Goal: Check status: Check status

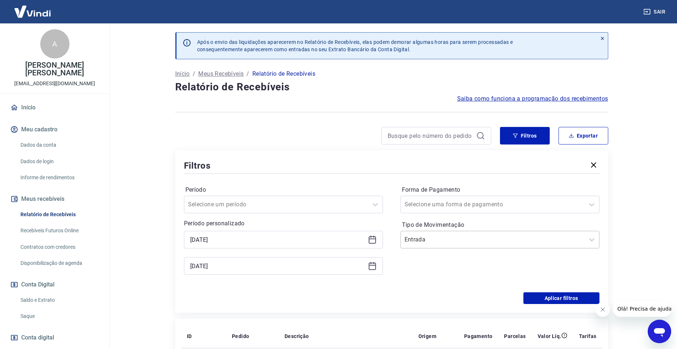
drag, startPoint x: 456, startPoint y: 228, endPoint x: 453, endPoint y: 232, distance: 5.3
click at [456, 229] on label "Tipo de Movimentação" at bounding box center [500, 225] width 196 height 9
click at [447, 239] on input "Tipo de Movimentação" at bounding box center [442, 239] width 74 height 9
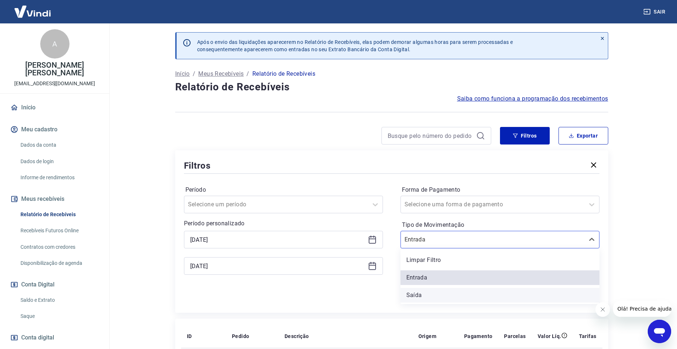
click at [420, 295] on div "Saída" at bounding box center [500, 295] width 199 height 15
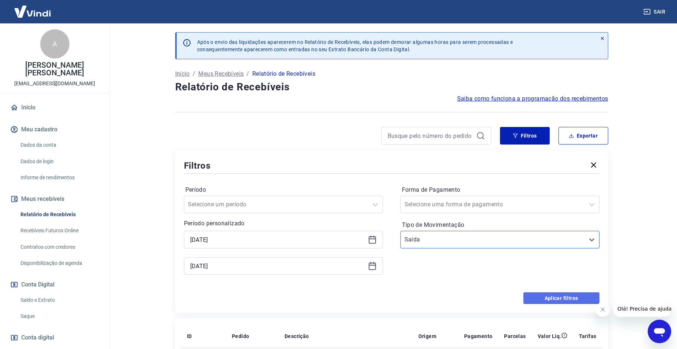
click at [551, 299] on button "Aplicar filtros" at bounding box center [562, 298] width 76 height 12
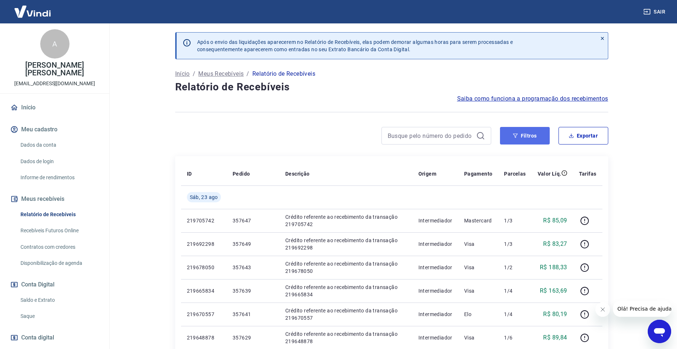
click at [535, 136] on button "Filtros" at bounding box center [525, 136] width 50 height 18
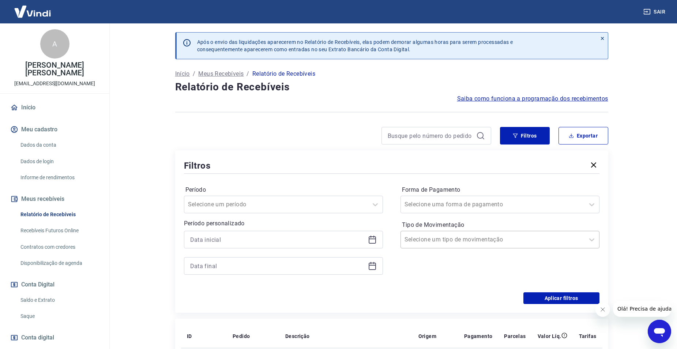
click at [425, 243] on input "Tipo de Movimentação" at bounding box center [442, 239] width 74 height 9
drag, startPoint x: 431, startPoint y: 295, endPoint x: 254, endPoint y: 237, distance: 185.5
click at [430, 295] on div "Saída" at bounding box center [500, 295] width 199 height 15
click at [254, 237] on input at bounding box center [277, 239] width 175 height 11
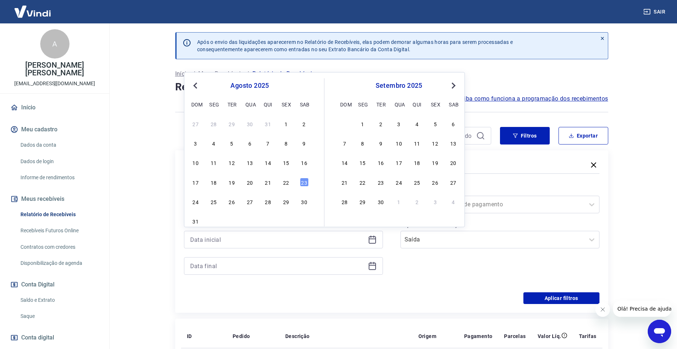
click at [291, 186] on div "17 18 19 20 21 22 23" at bounding box center [249, 182] width 119 height 11
click at [286, 183] on div "22" at bounding box center [286, 182] width 9 height 9
type input "[DATE]"
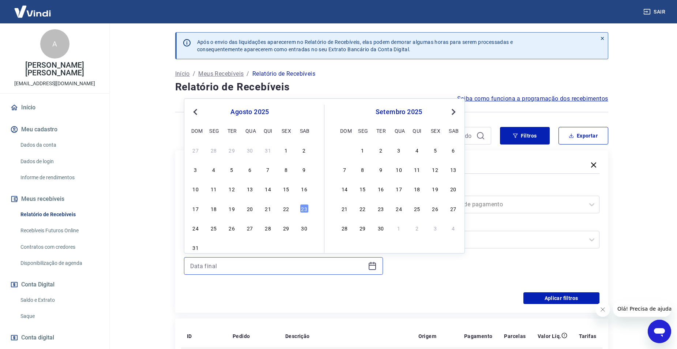
click at [265, 263] on input at bounding box center [277, 266] width 175 height 11
click at [291, 210] on div "17 18 19 20 21 22 23" at bounding box center [249, 208] width 119 height 11
click at [287, 208] on div "22" at bounding box center [286, 208] width 9 height 9
type input "[DATE]"
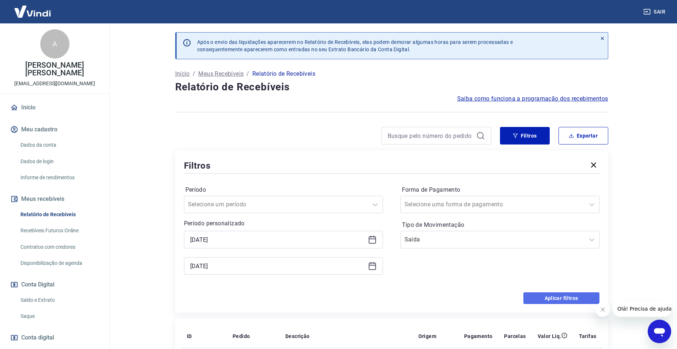
click at [569, 297] on button "Aplicar filtros" at bounding box center [562, 298] width 76 height 12
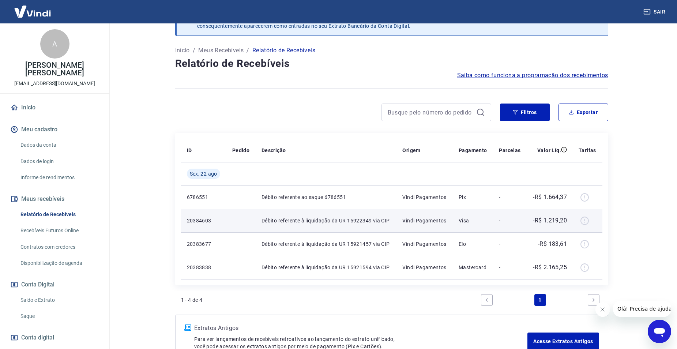
scroll to position [37, 0]
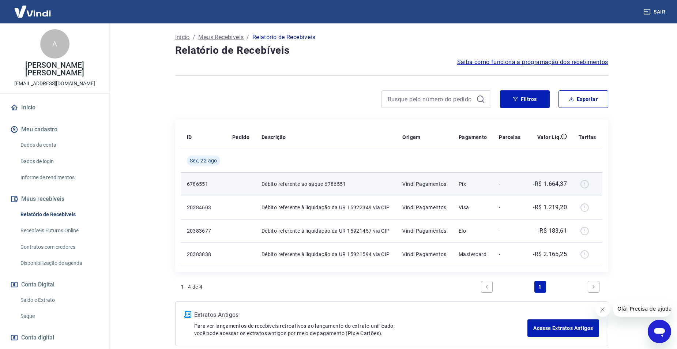
click at [555, 184] on p "-R$ 1.664,37" at bounding box center [550, 184] width 34 height 9
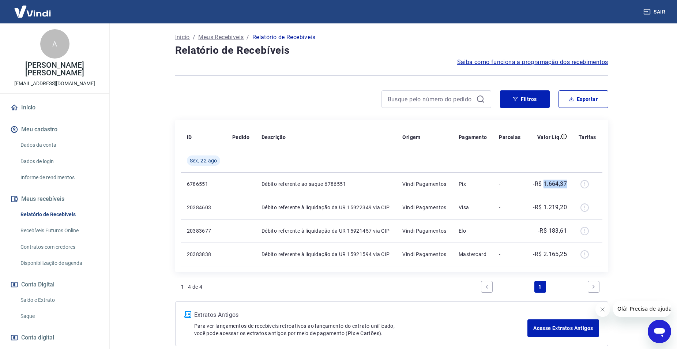
copy p "1.664,37"
click at [50, 293] on link "Saldo e Extrato" at bounding box center [59, 300] width 83 height 15
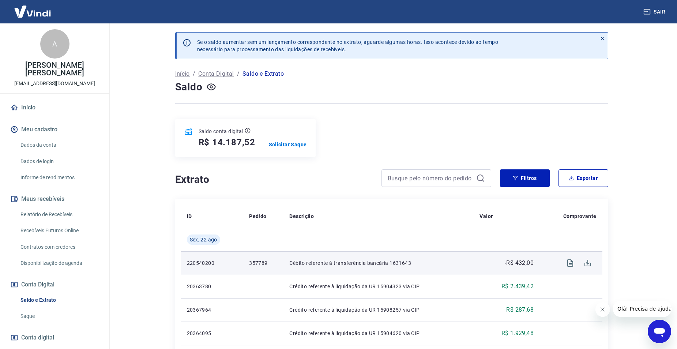
click at [260, 262] on p "357789" at bounding box center [263, 262] width 29 height 7
copy p "357789"
